Goal: Task Accomplishment & Management: Manage account settings

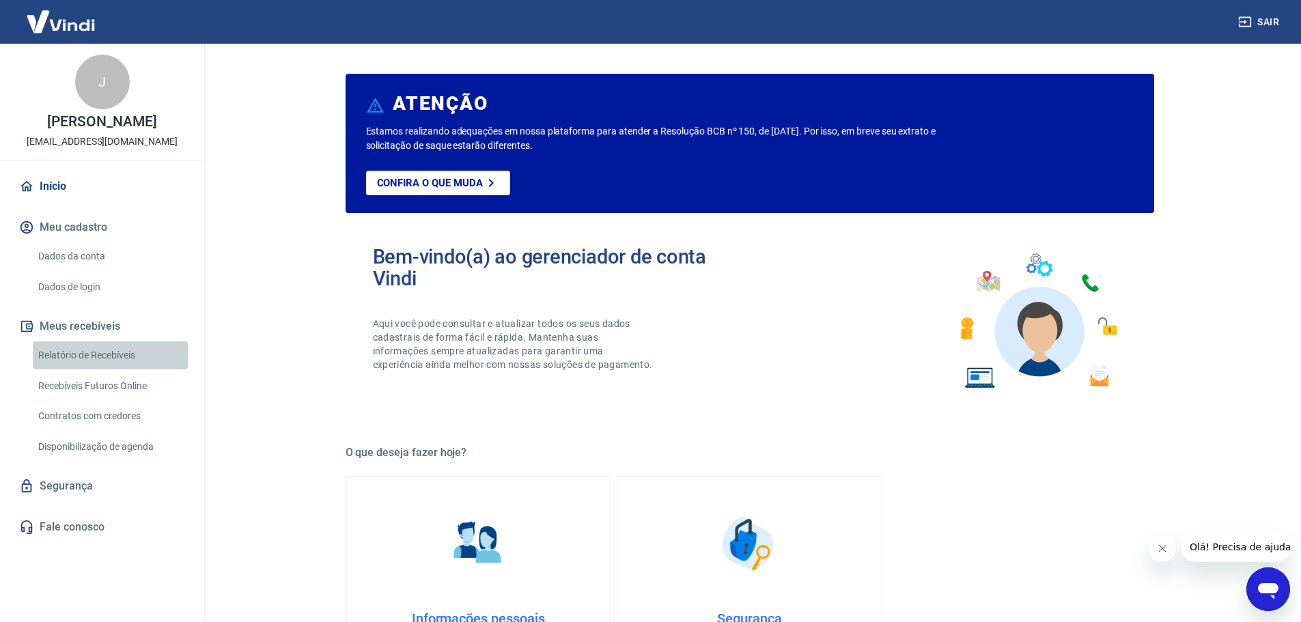
click at [87, 353] on link "Relatório de Recebíveis" at bounding box center [110, 356] width 155 height 28
click at [529, 570] on link "Informações pessoais Gestão de dados cadastrais, envio de documentos, alteração…" at bounding box center [479, 588] width 266 height 224
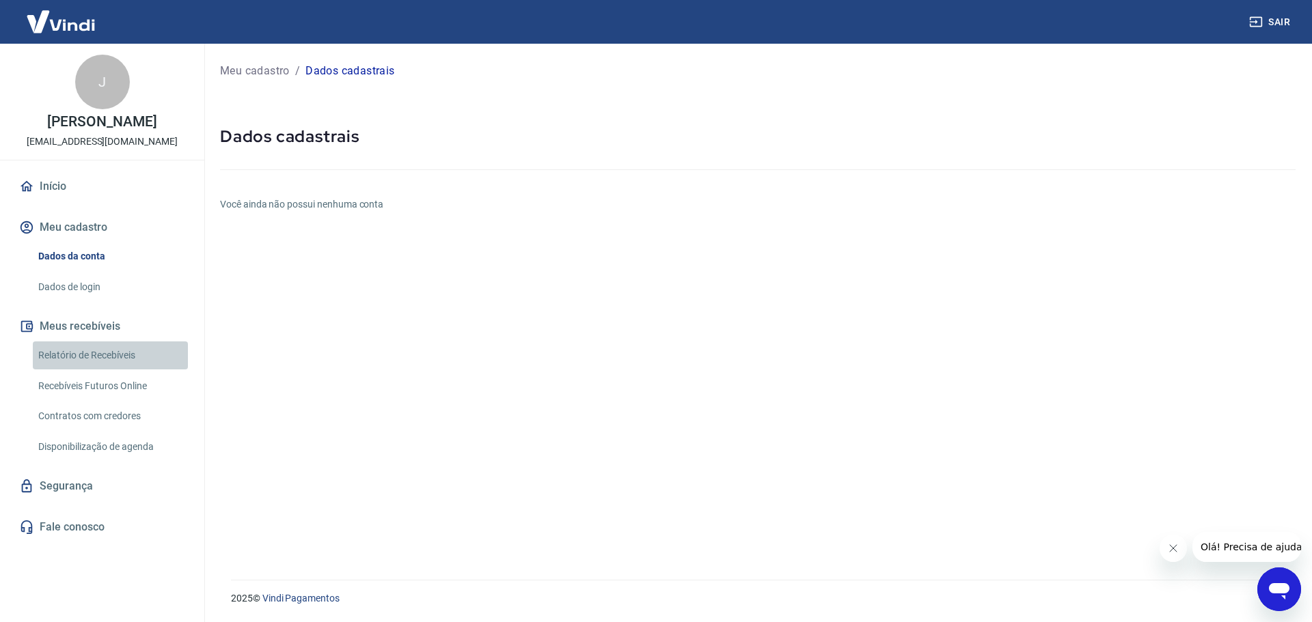
click at [91, 349] on link "Relatório de Recebíveis" at bounding box center [110, 356] width 155 height 28
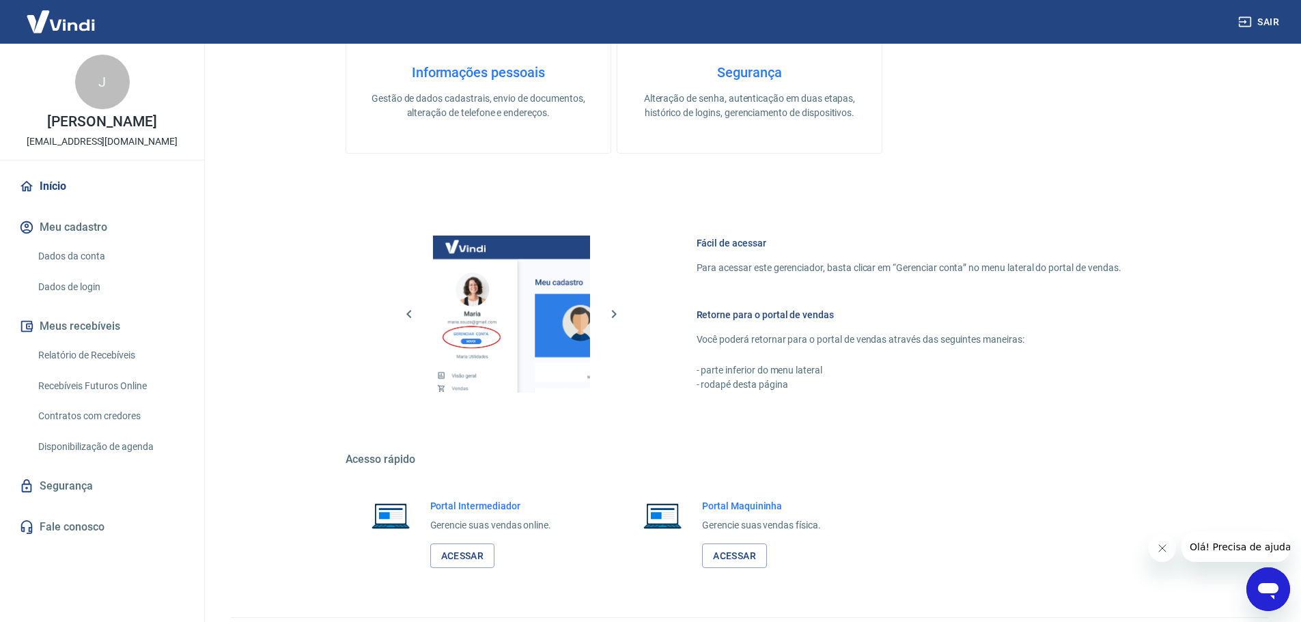
scroll to position [584, 0]
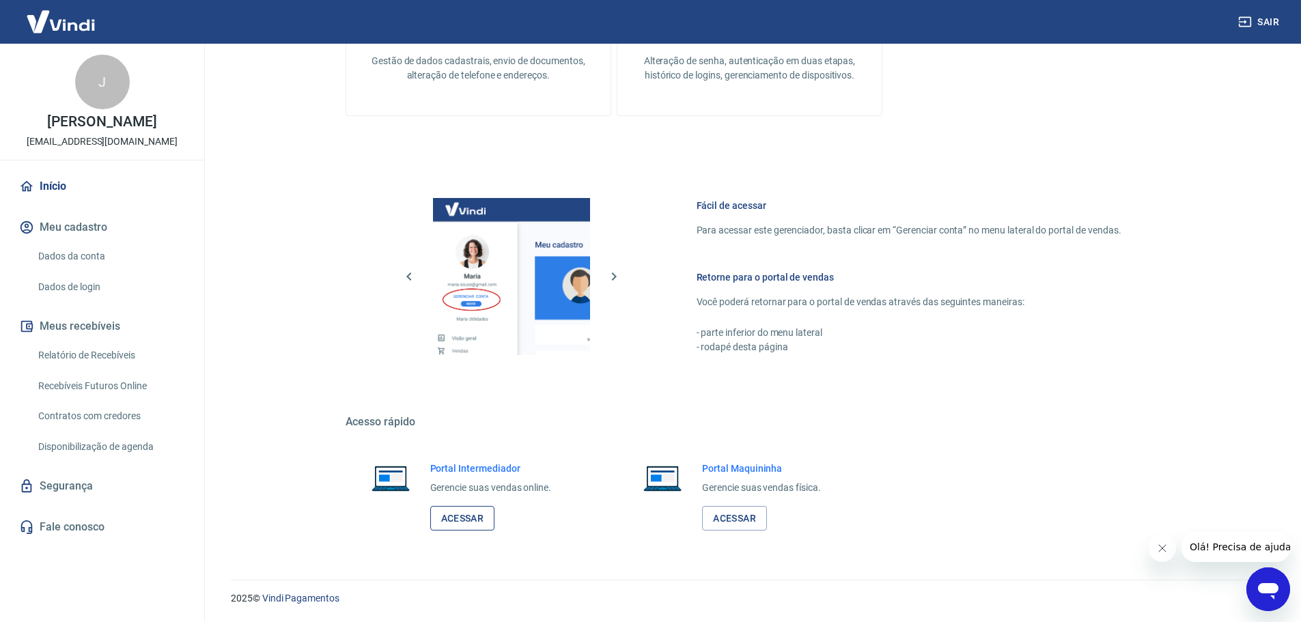
click at [462, 519] on link "Acessar" at bounding box center [462, 518] width 65 height 25
